Goal: Information Seeking & Learning: Learn about a topic

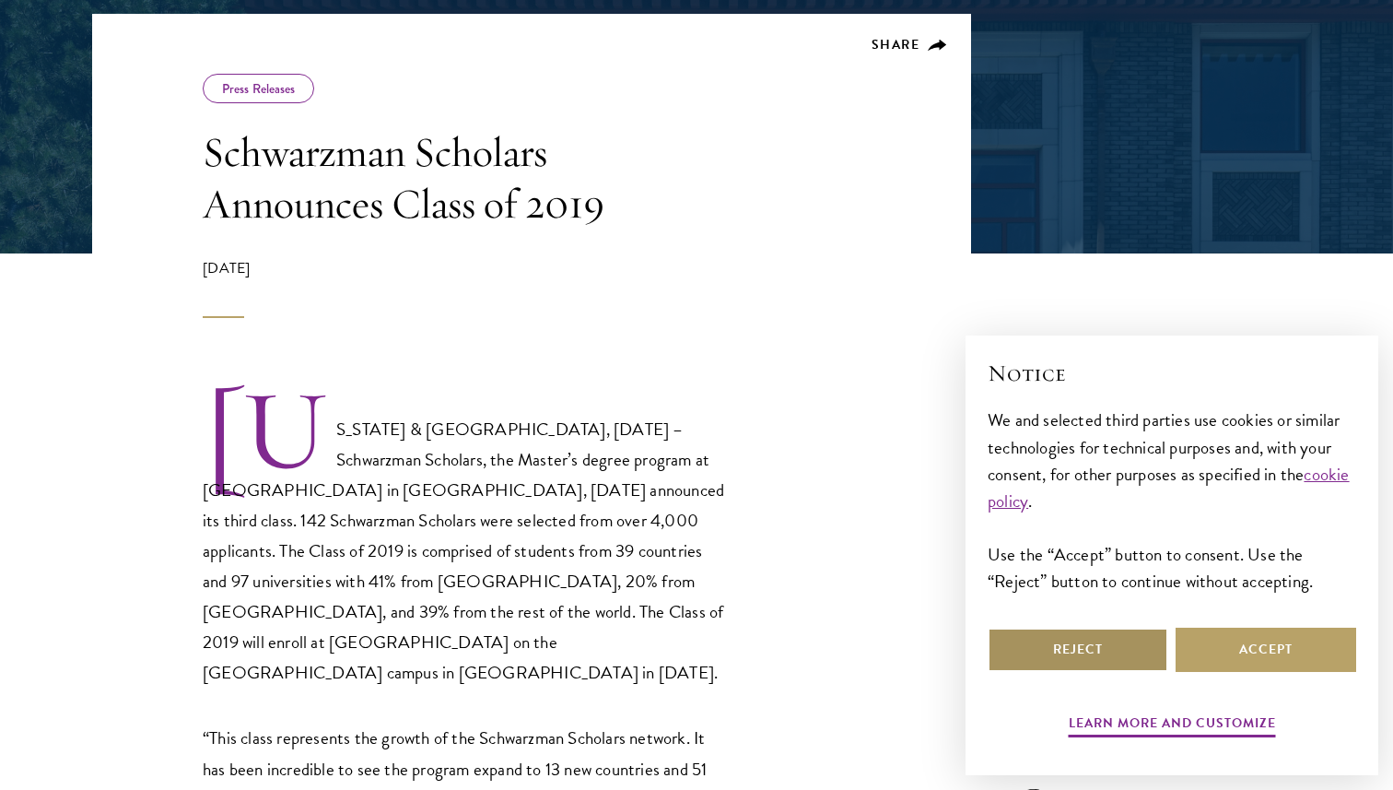
click at [1058, 658] on button "Reject" at bounding box center [1078, 649] width 181 height 44
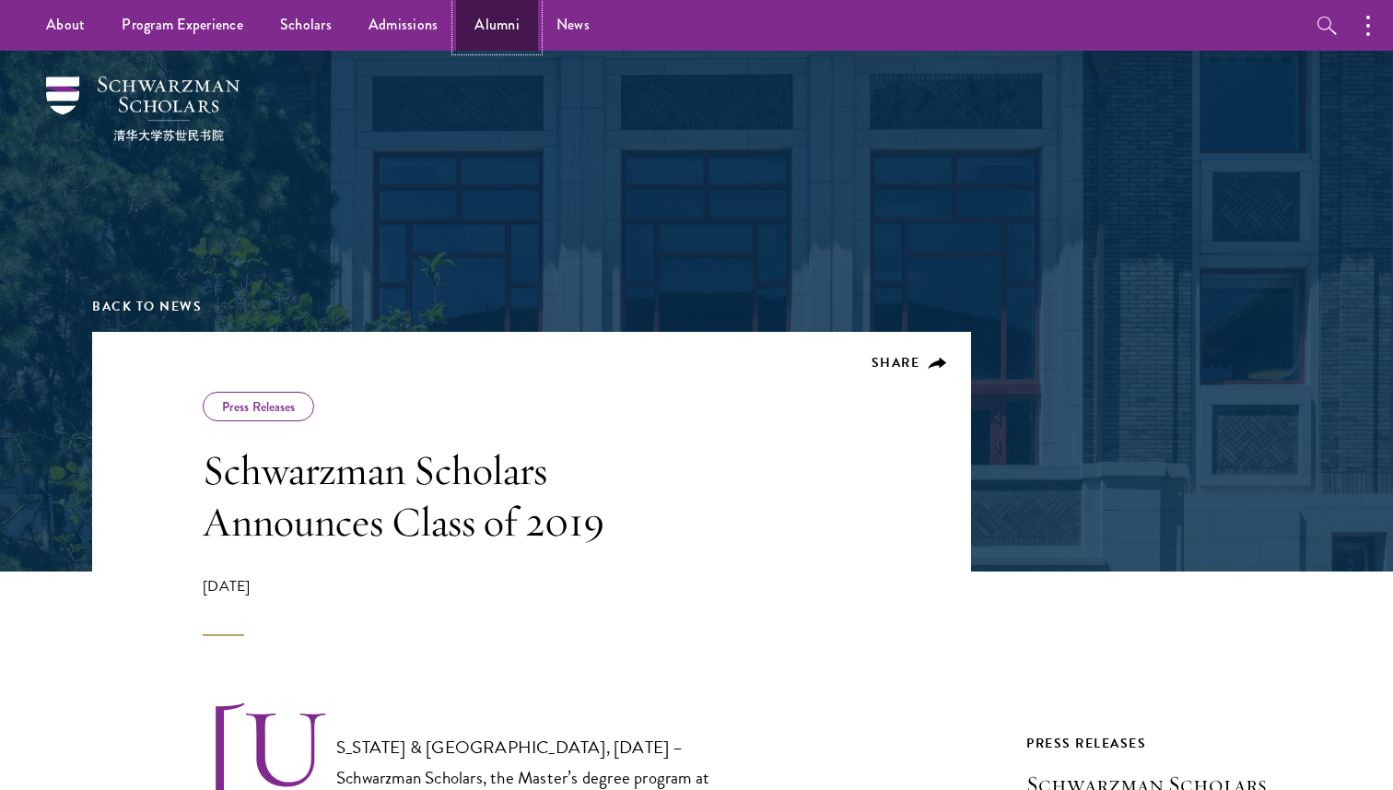
click at [492, 28] on link "Alumni" at bounding box center [497, 25] width 82 height 51
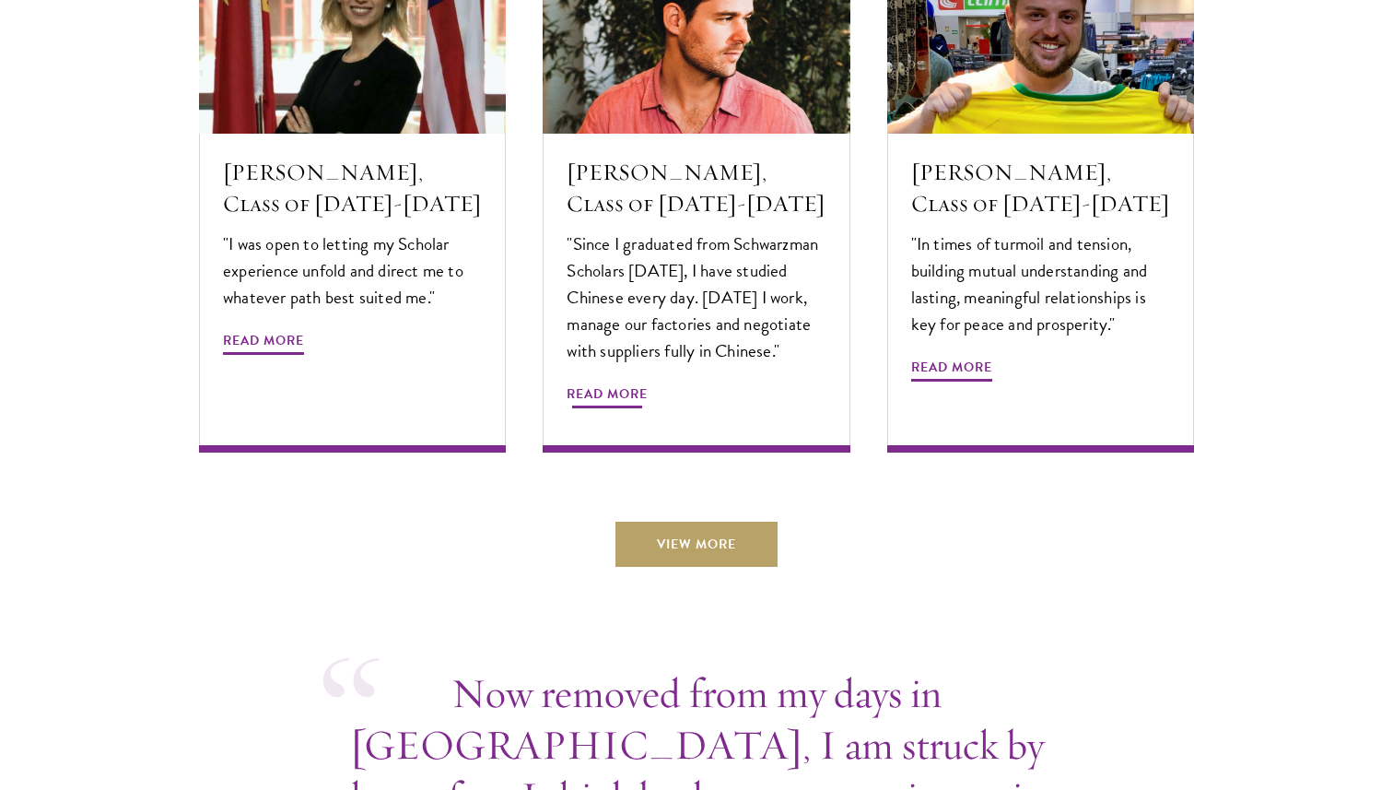
scroll to position [6328, 0]
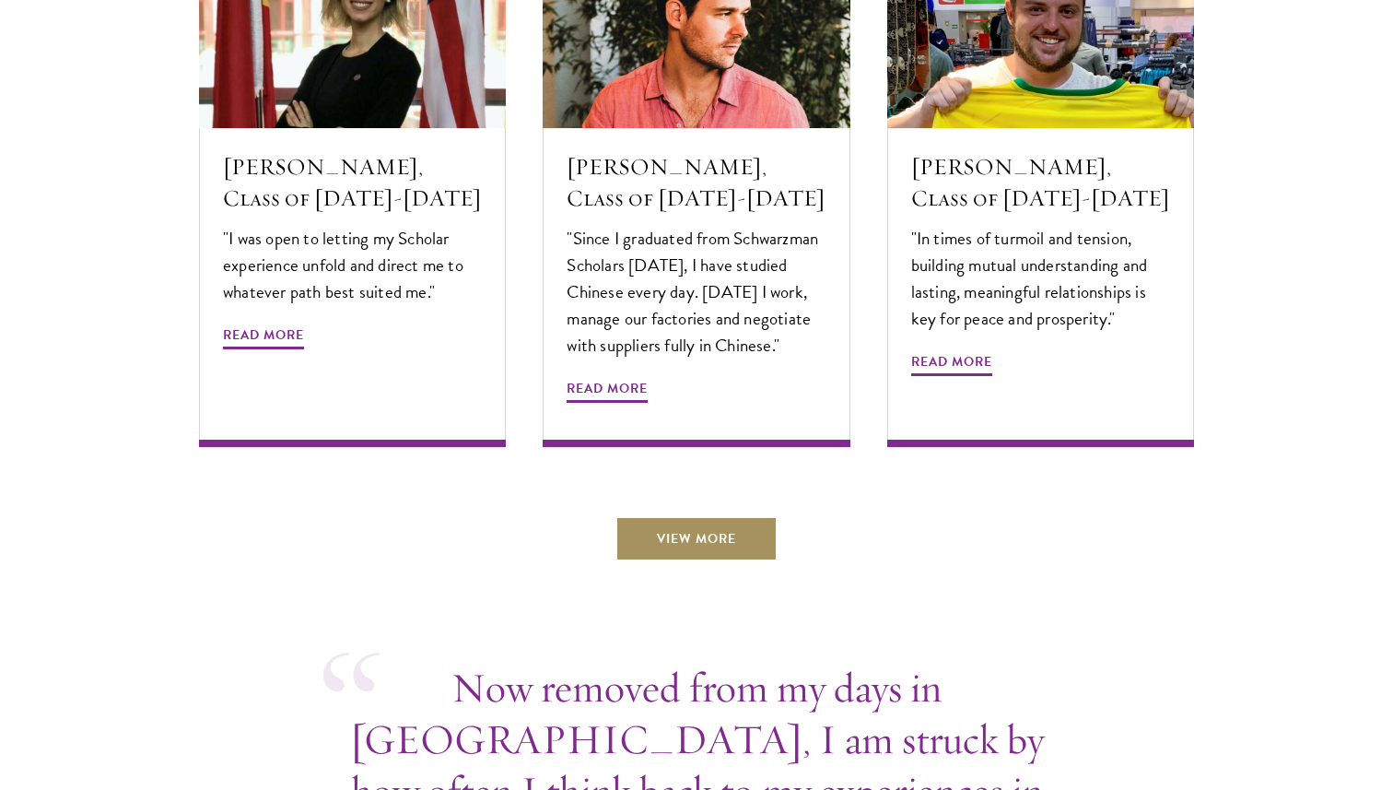
click at [661, 516] on link "View More" at bounding box center [696, 538] width 162 height 44
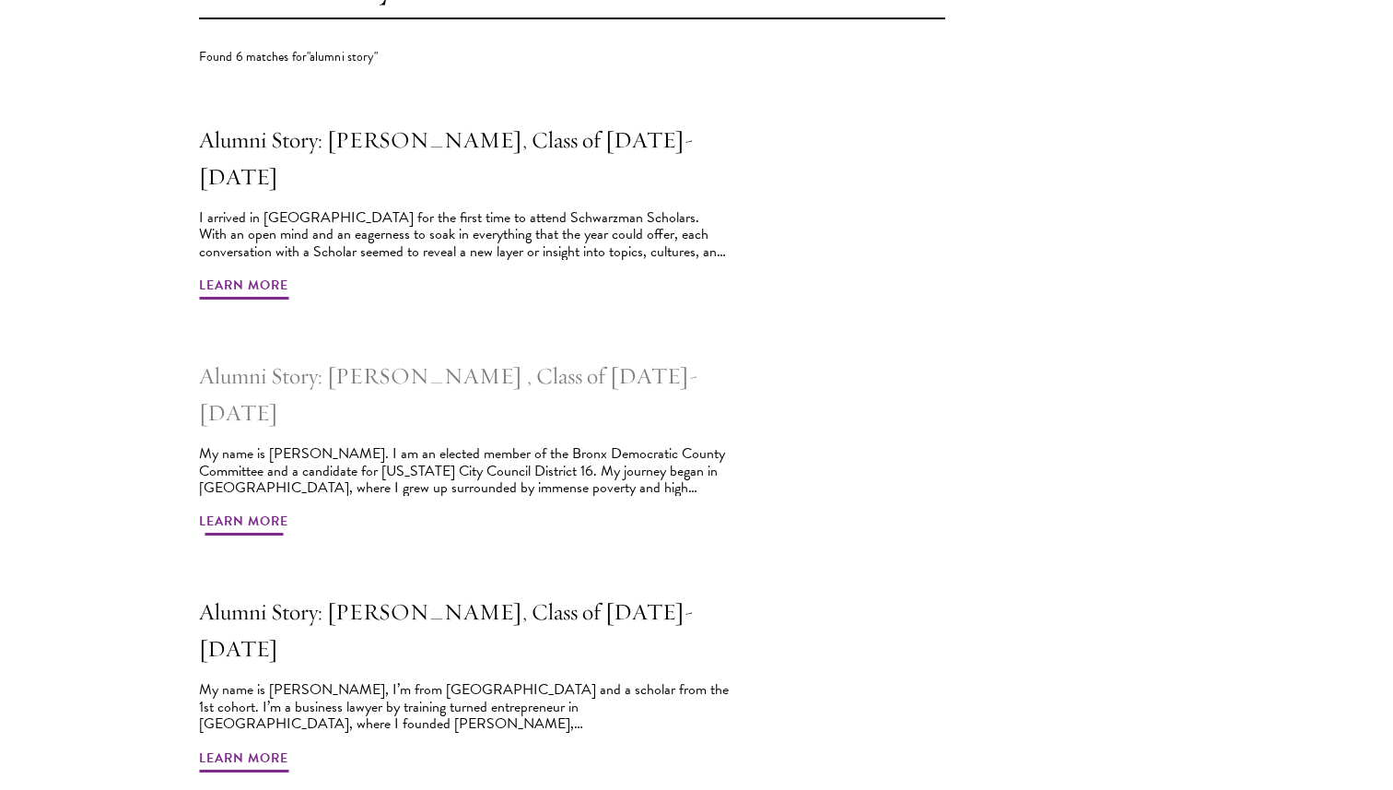
scroll to position [627, 0]
